Goal: Task Accomplishment & Management: Manage account settings

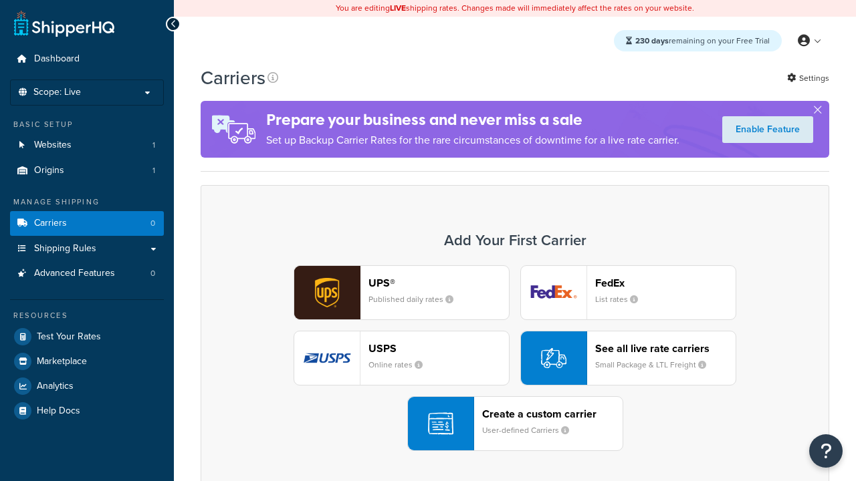
click at [515, 358] on div "UPS® Published daily rates FedEx List rates USPS Online rates See all live rate…" at bounding box center [515, 358] width 601 height 186
click at [665, 283] on header "FedEx" at bounding box center [665, 283] width 140 height 13
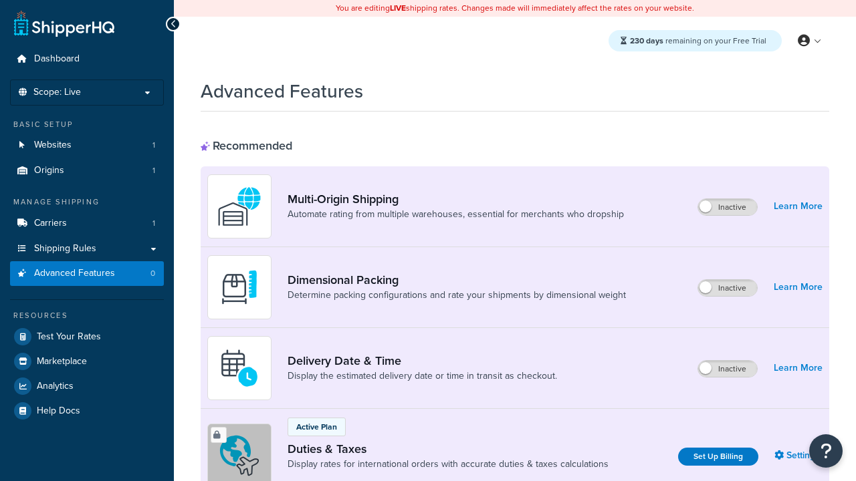
scroll to position [433, 0]
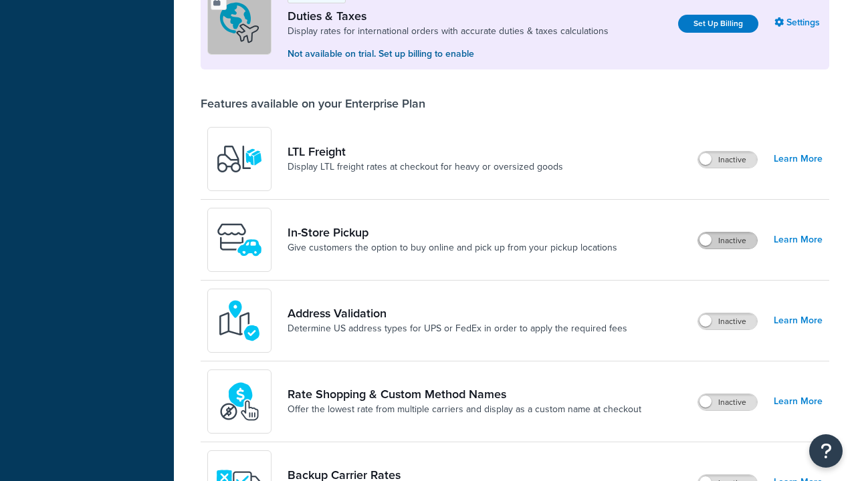
click at [728, 241] on label "Inactive" at bounding box center [727, 241] width 59 height 16
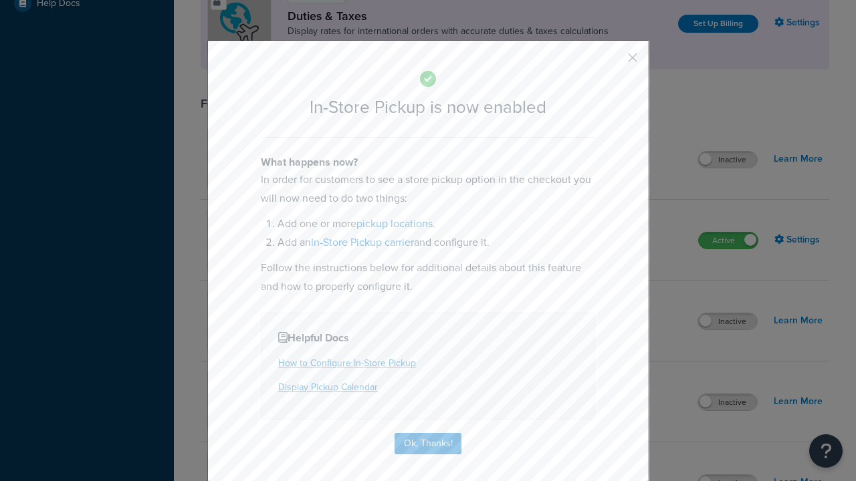
click at [613, 62] on button "button" at bounding box center [612, 62] width 3 height 3
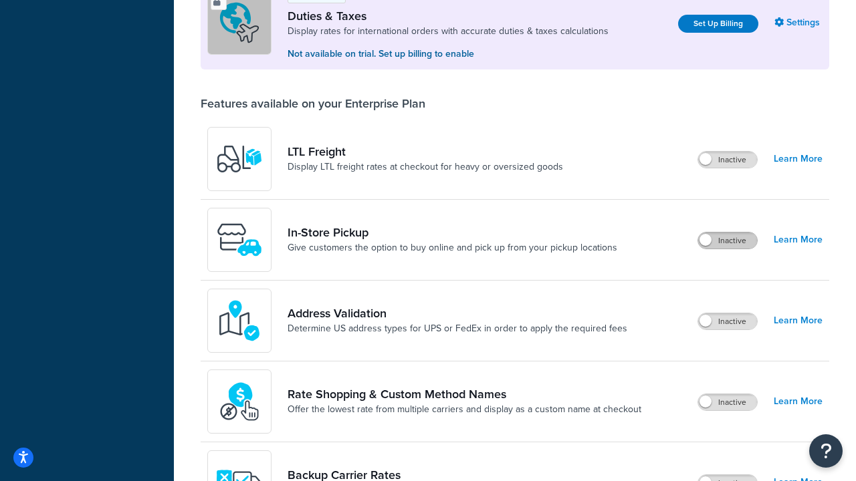
scroll to position [408, 0]
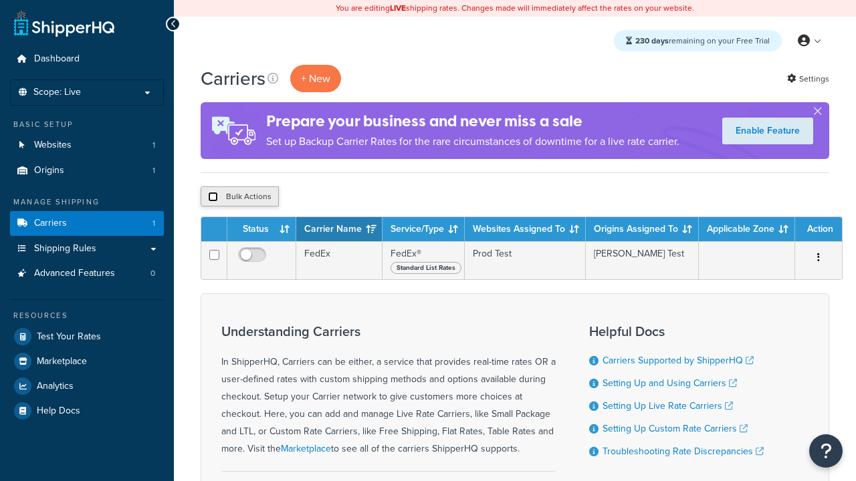
click at [213, 197] on input "checkbox" at bounding box center [213, 197] width 10 height 10
checkbox input "true"
click at [360, 197] on button "Delete" at bounding box center [357, 197] width 46 height 20
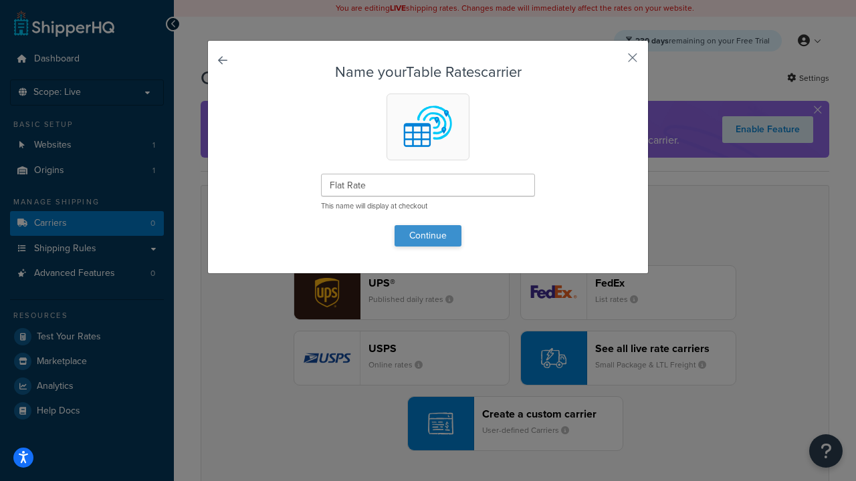
type input "Flat Rate"
click at [428, 235] on button "Continue" at bounding box center [428, 235] width 67 height 21
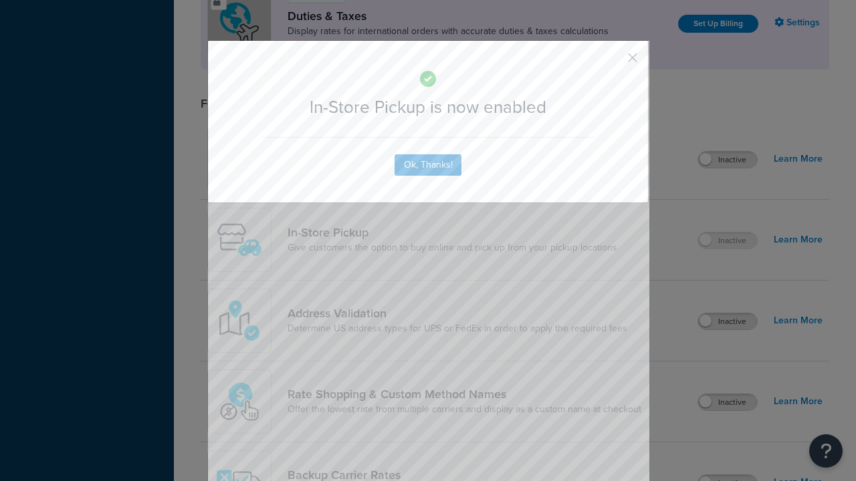
click at [613, 61] on button "button" at bounding box center [612, 62] width 3 height 3
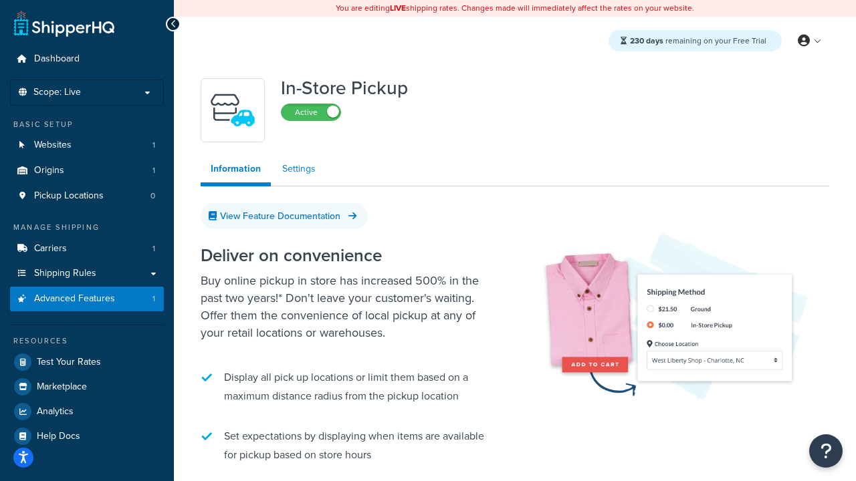
click at [299, 169] on link "Settings" at bounding box center [298, 169] width 53 height 27
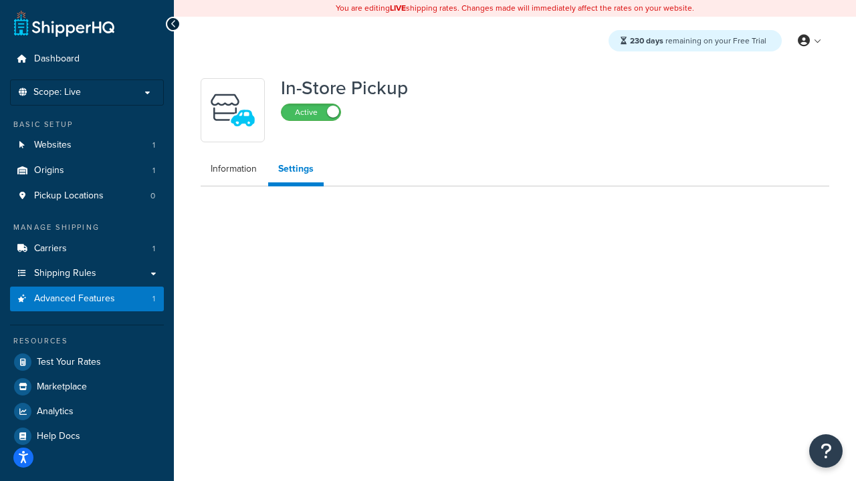
select select "inline"
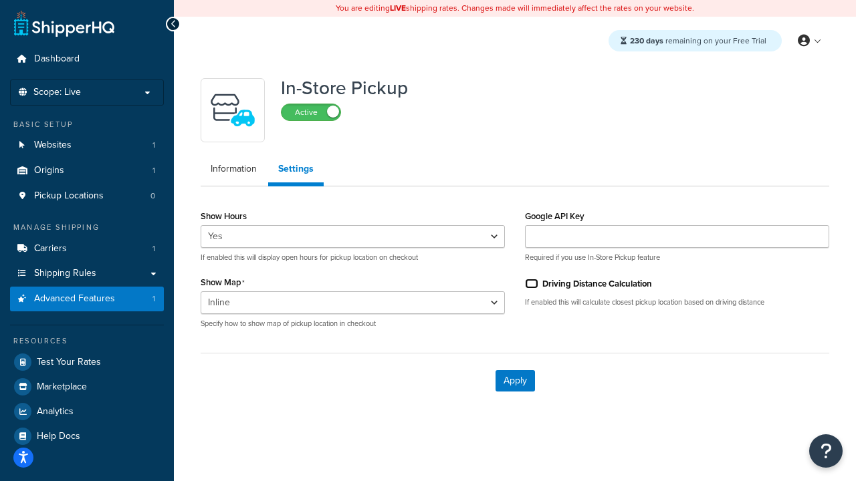
click at [532, 284] on input "Driving Distance Calculation" at bounding box center [531, 284] width 13 height 10
checkbox input "true"
click at [515, 381] on button "Apply" at bounding box center [515, 380] width 39 height 21
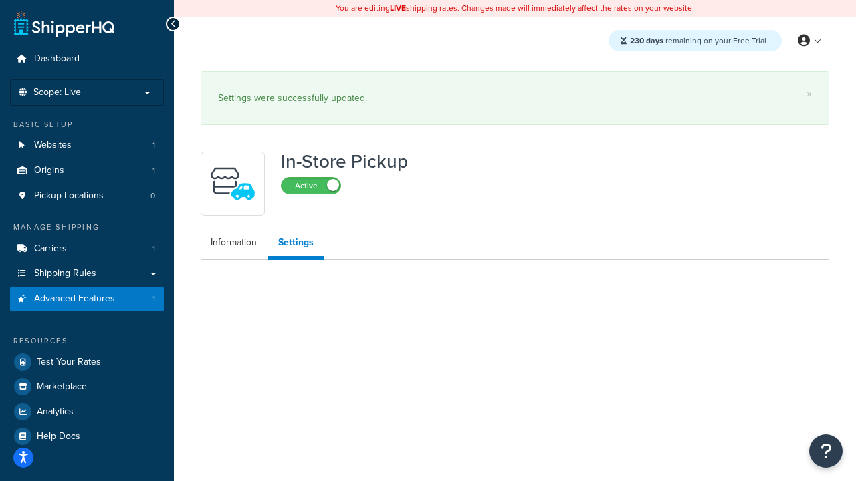
select select "inline"
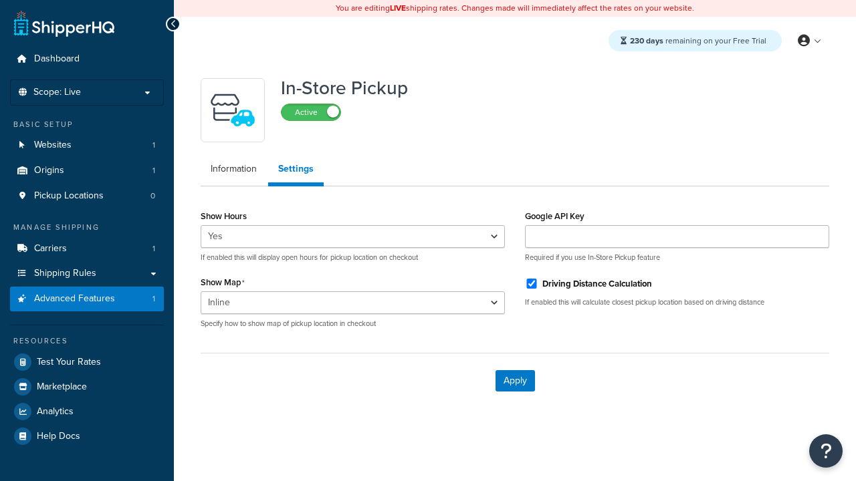
select select "inline"
click at [69, 196] on span "Pickup Locations" at bounding box center [69, 196] width 70 height 11
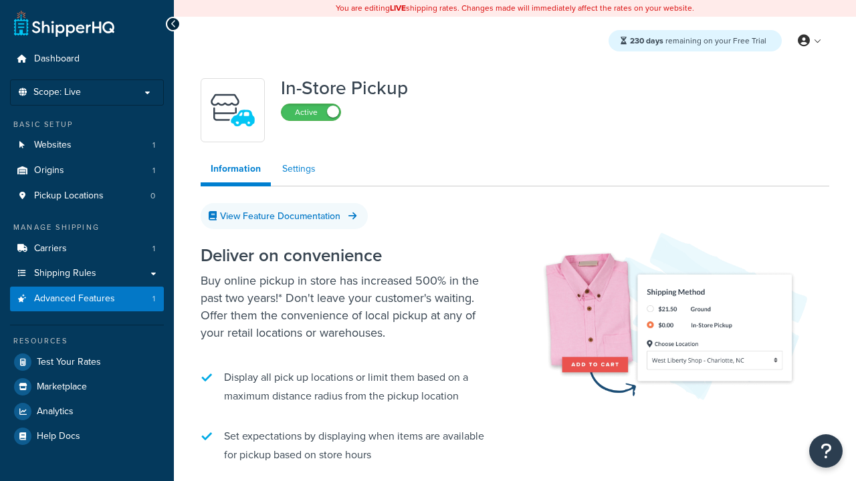
click at [299, 169] on link "Settings" at bounding box center [298, 169] width 53 height 27
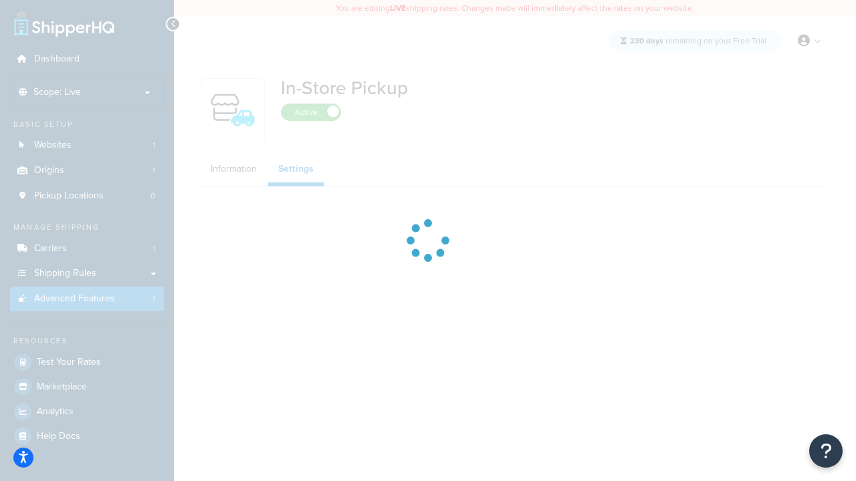
select select "inline"
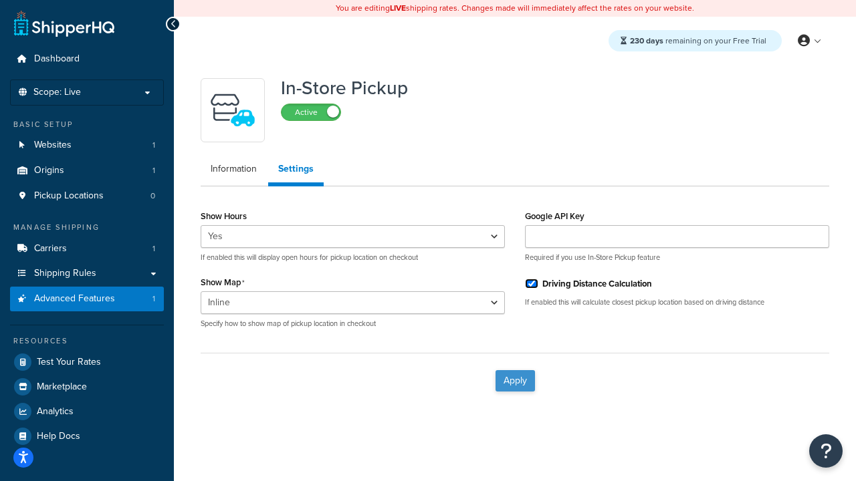
click at [532, 284] on input "Driving Distance Calculation" at bounding box center [531, 284] width 13 height 10
checkbox input "false"
click at [515, 381] on button "Apply" at bounding box center [515, 380] width 39 height 21
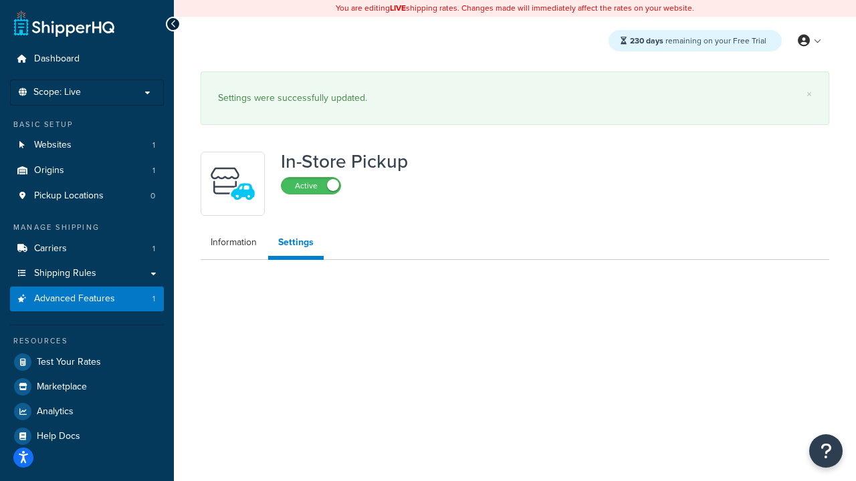
select select "inline"
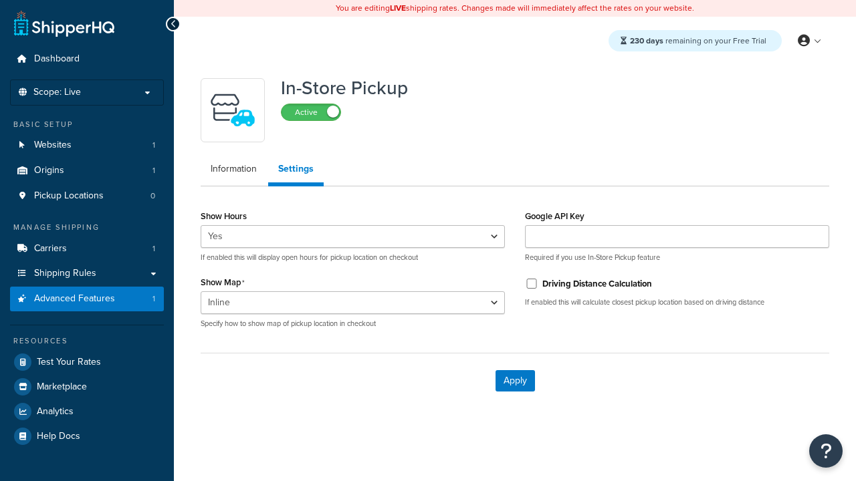
select select "inline"
click at [69, 196] on span "Pickup Locations" at bounding box center [69, 196] width 70 height 11
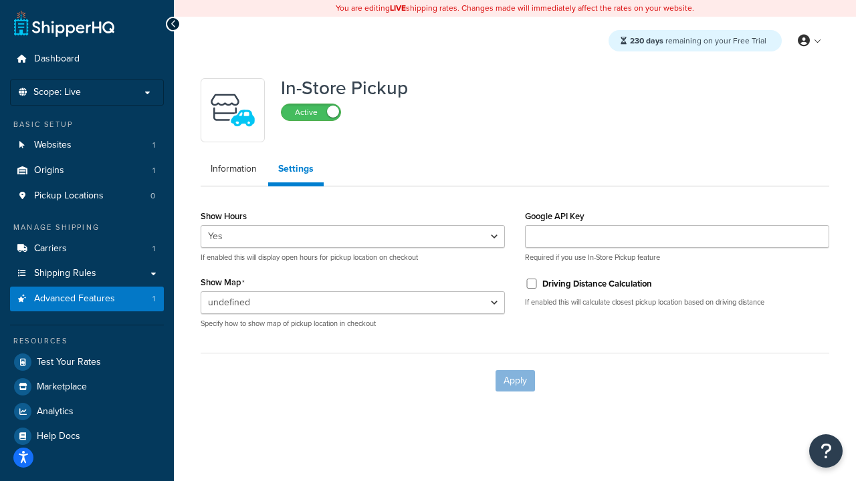
select select "inline"
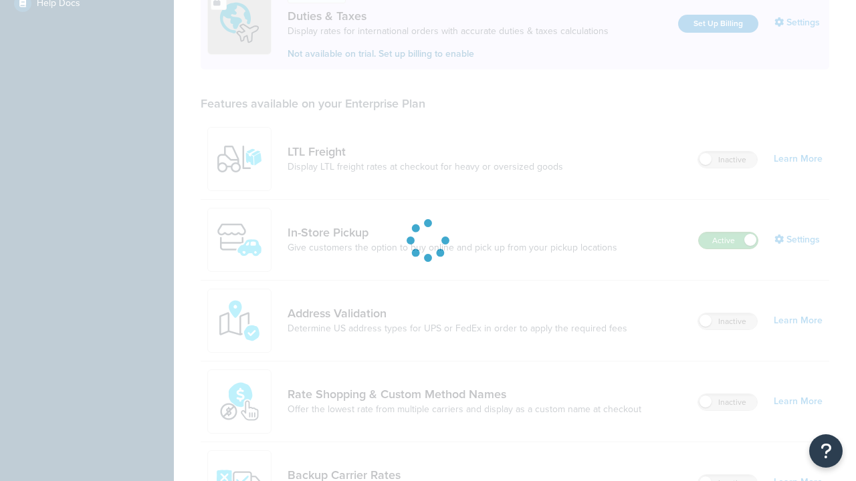
click at [728, 233] on label "Active" at bounding box center [728, 241] width 59 height 16
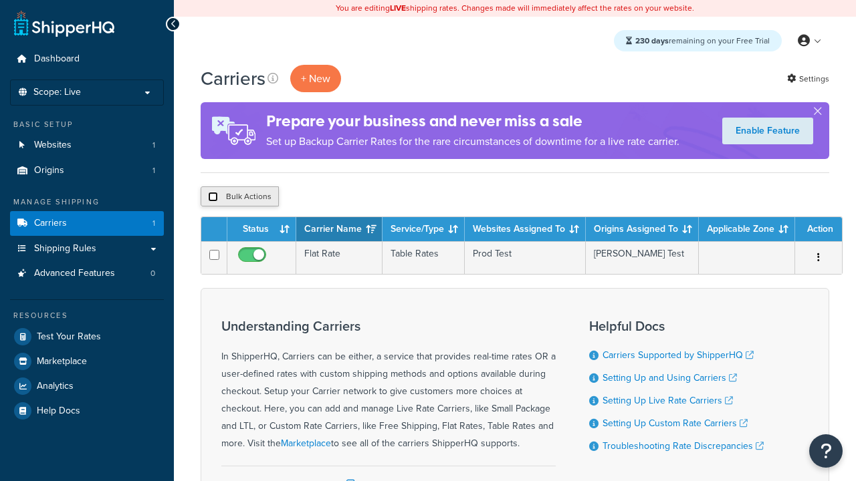
click at [213, 197] on input "checkbox" at bounding box center [213, 197] width 10 height 10
checkbox input "true"
click at [0, 0] on button "Delete" at bounding box center [0, 0] width 0 height 0
